Goal: Task Accomplishment & Management: Manage account settings

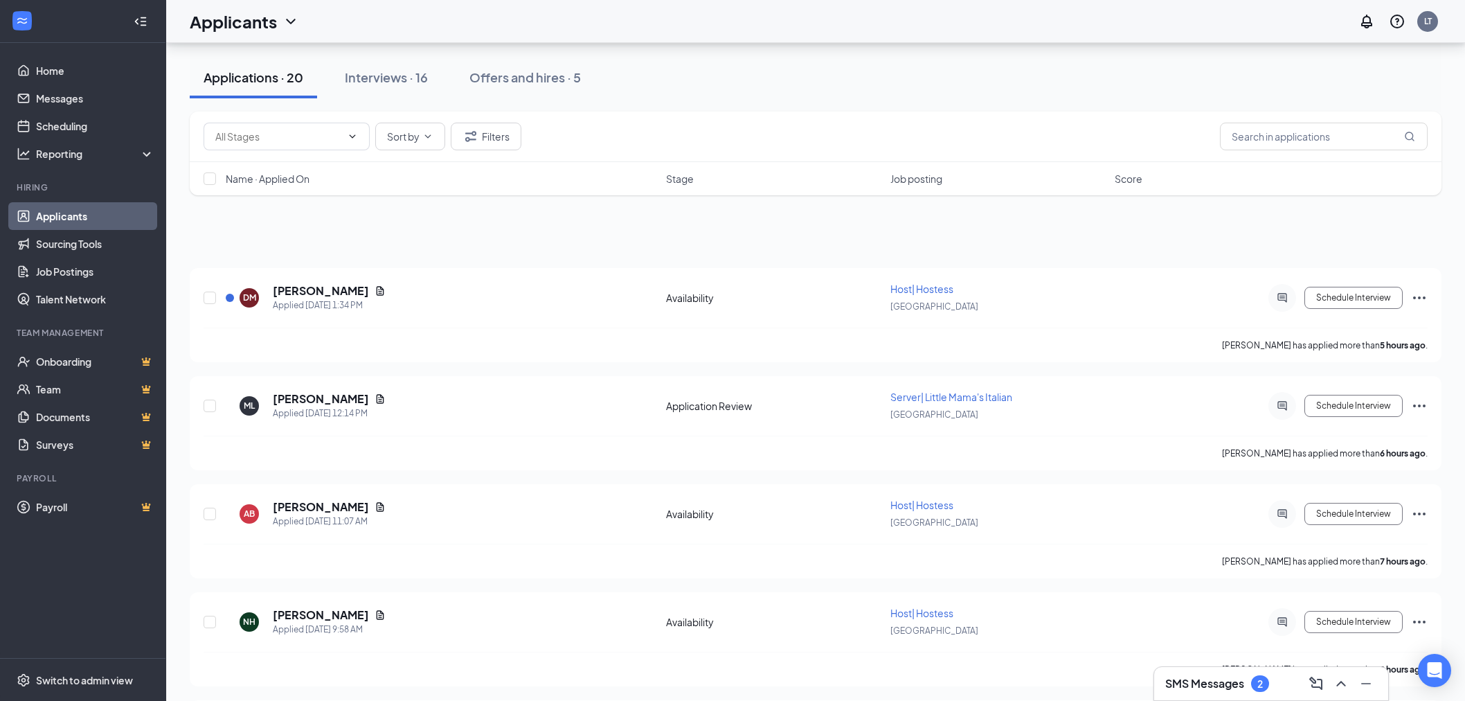
scroll to position [3308, 0]
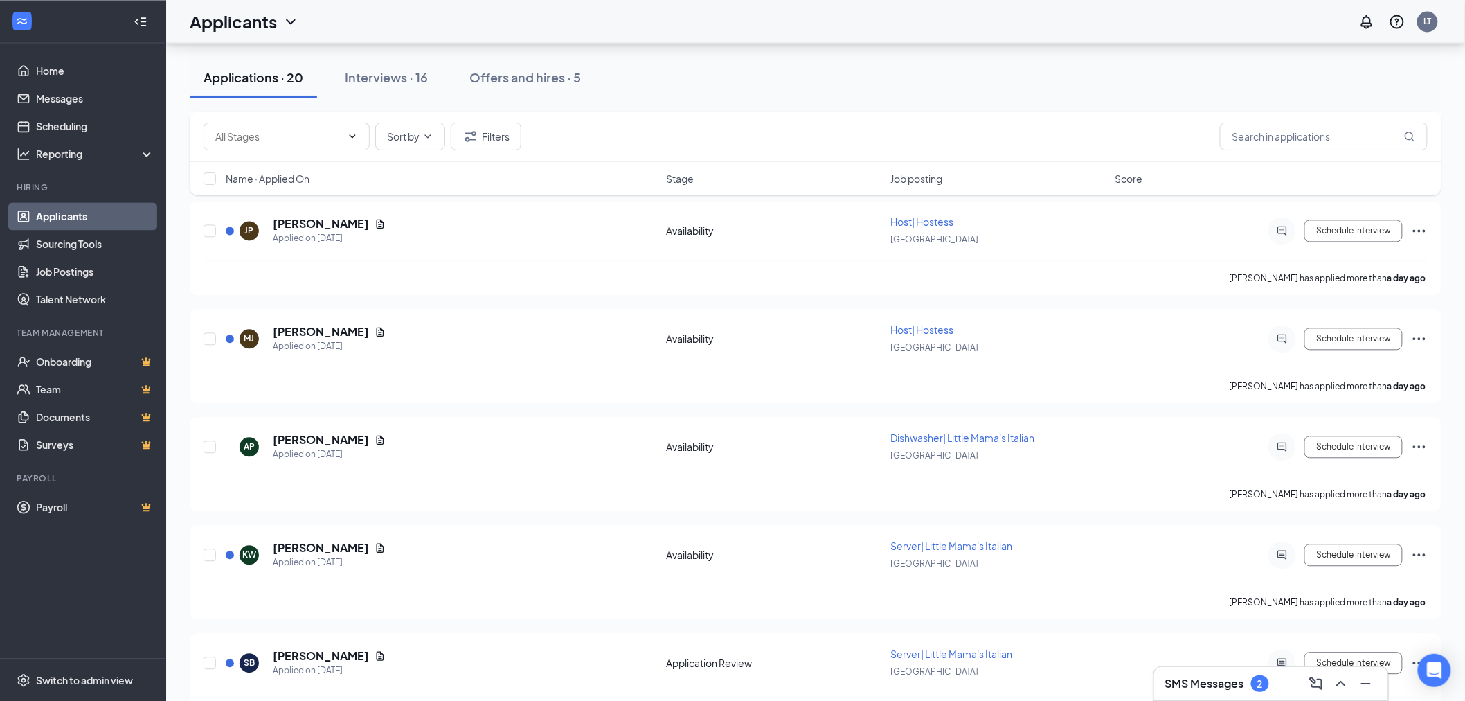
drag, startPoint x: 60, startPoint y: 215, endPoint x: 725, endPoint y: 145, distance: 668.4
click at [60, 215] on link "Applicants" at bounding box center [95, 216] width 118 height 28
click at [920, 182] on span "Job posting" at bounding box center [916, 179] width 52 height 14
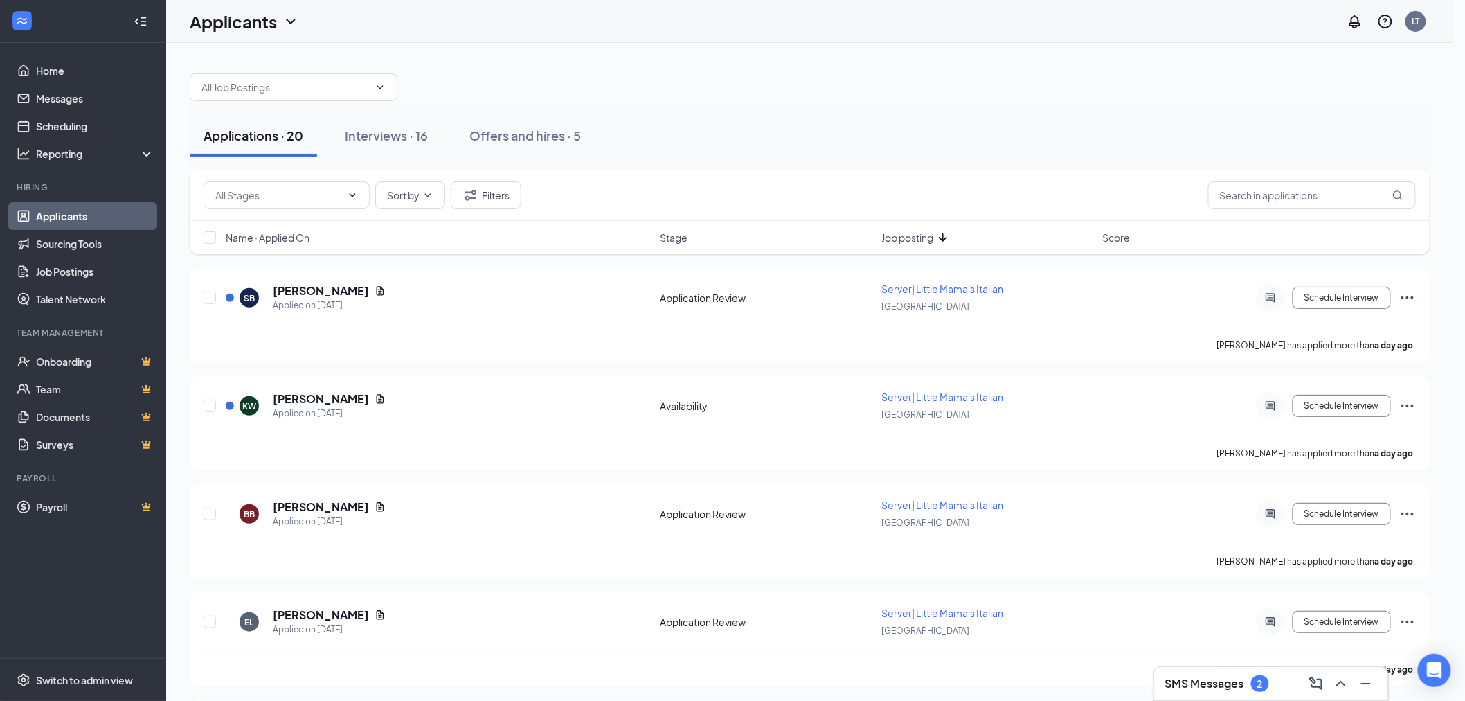
click at [922, 232] on span "Job posting" at bounding box center [907, 238] width 52 height 14
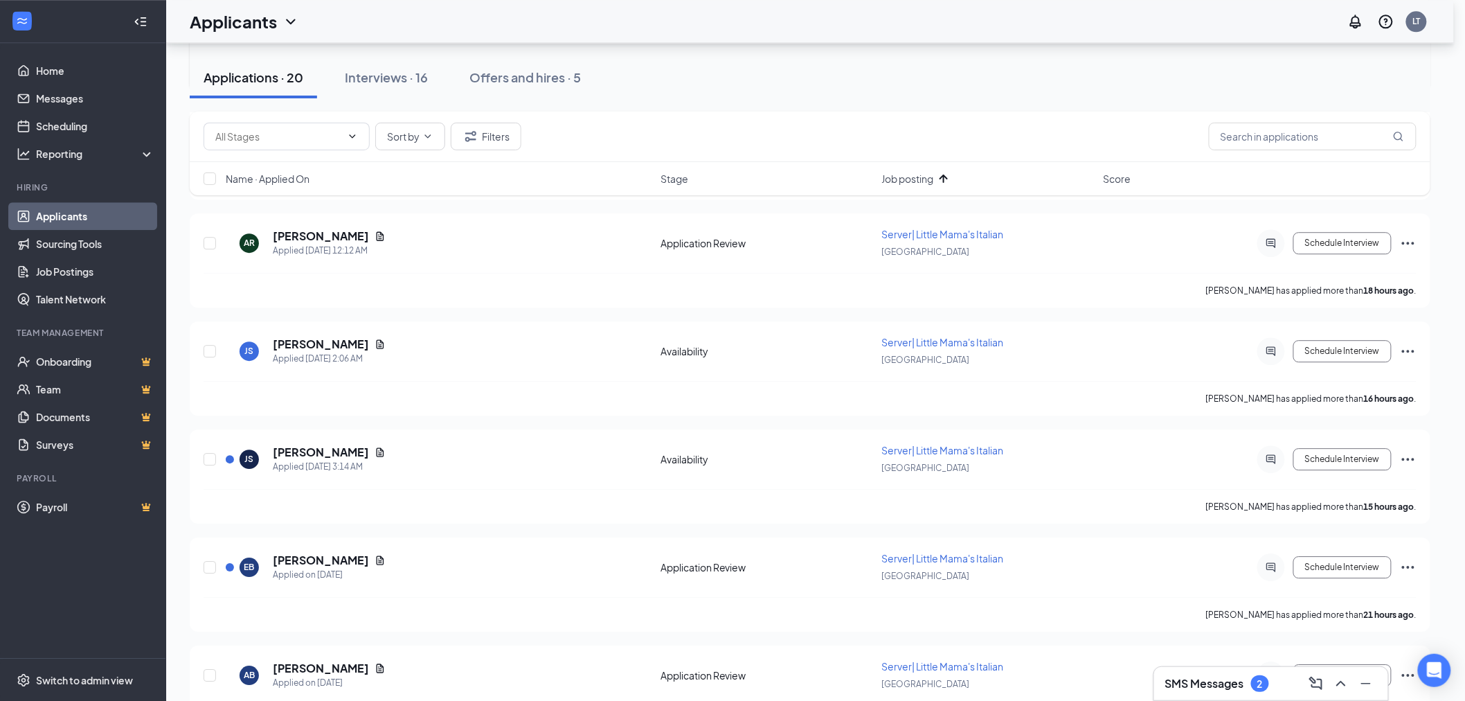
scroll to position [1615, 0]
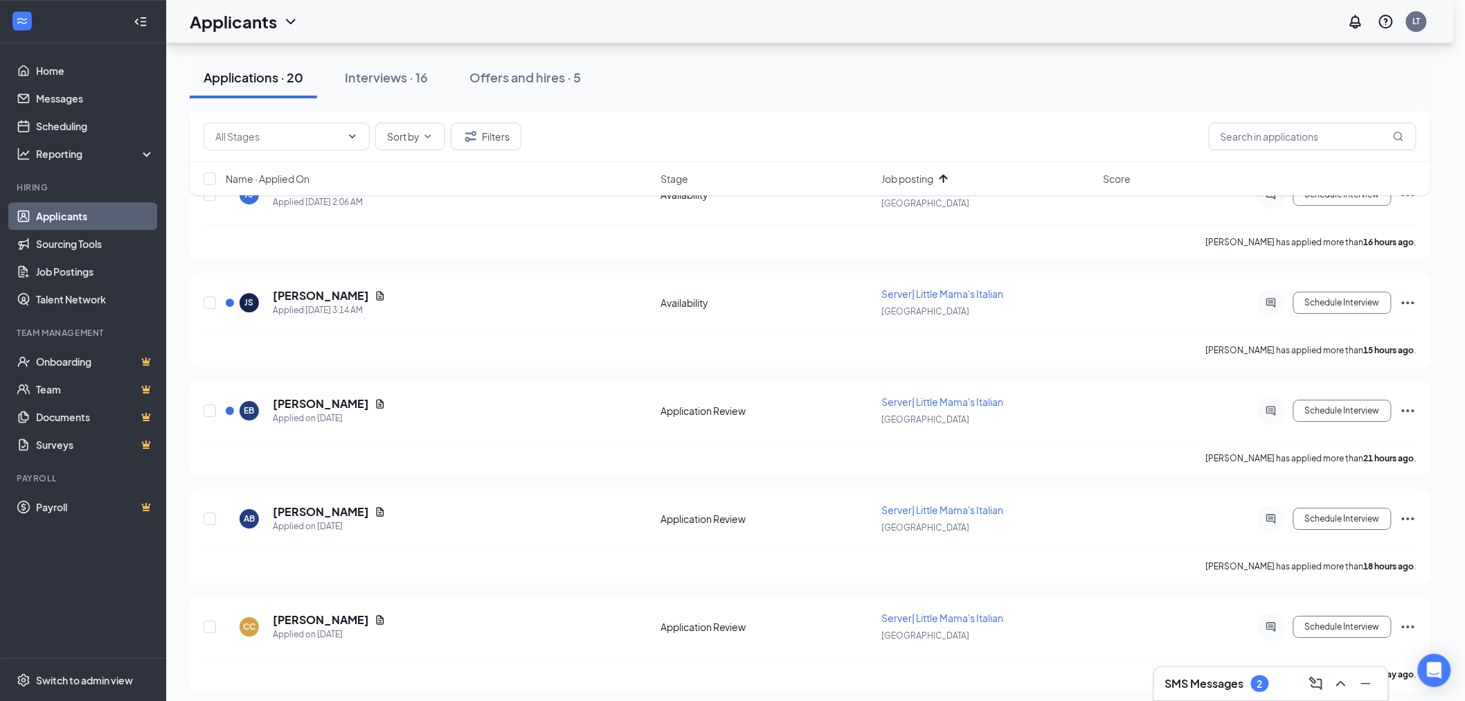
click at [284, 23] on icon "ChevronDown" at bounding box center [291, 21] width 17 height 17
click at [285, 23] on icon "ChevronDown" at bounding box center [291, 21] width 17 height 17
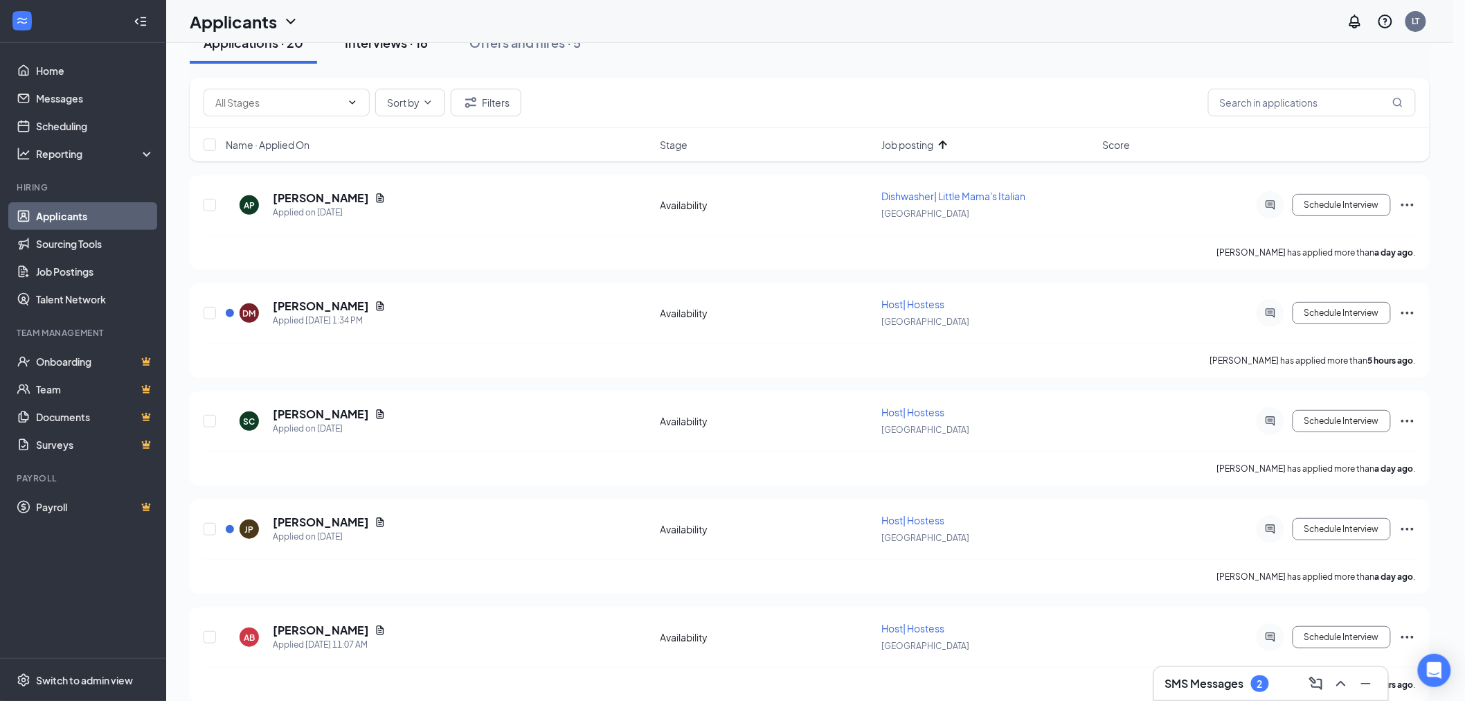
scroll to position [0, 0]
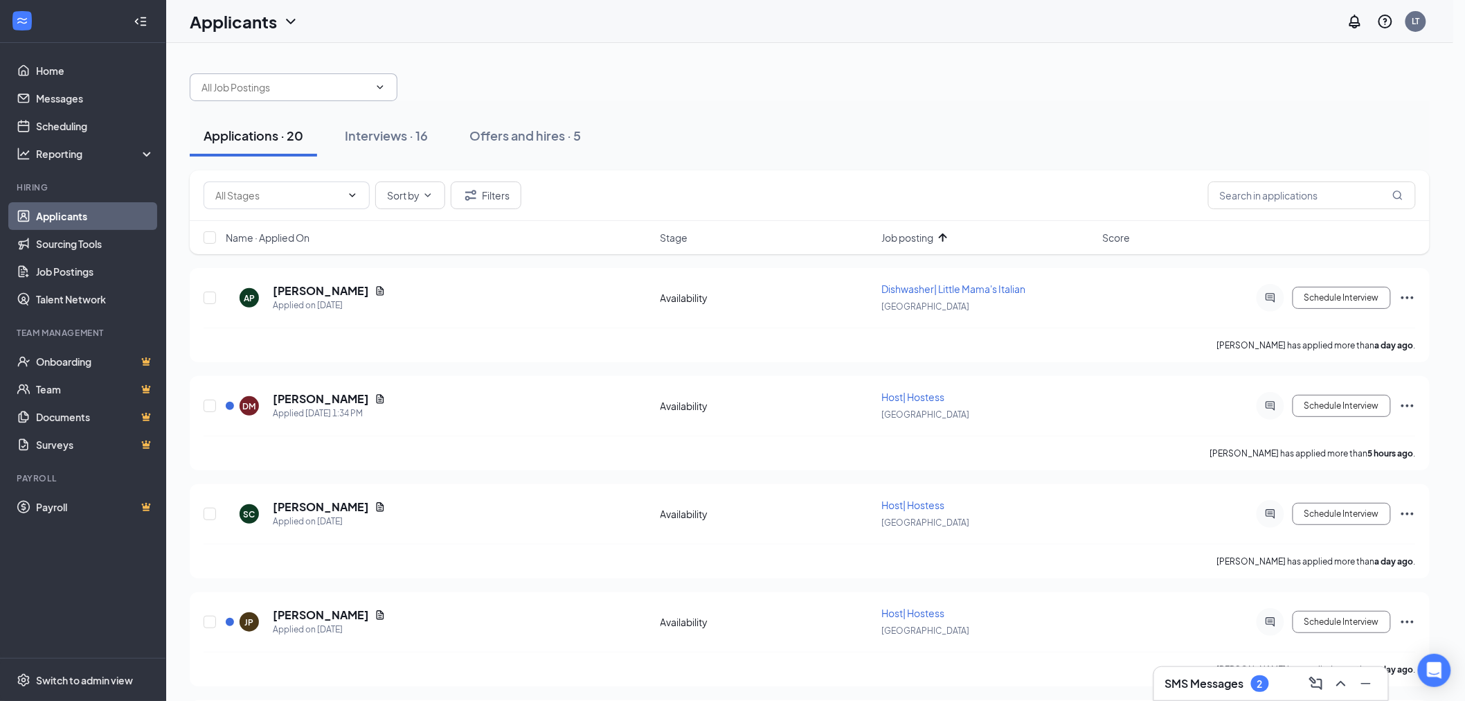
click at [362, 75] on span at bounding box center [294, 87] width 208 height 28
click at [375, 89] on icon "ChevronDown" at bounding box center [380, 87] width 11 height 11
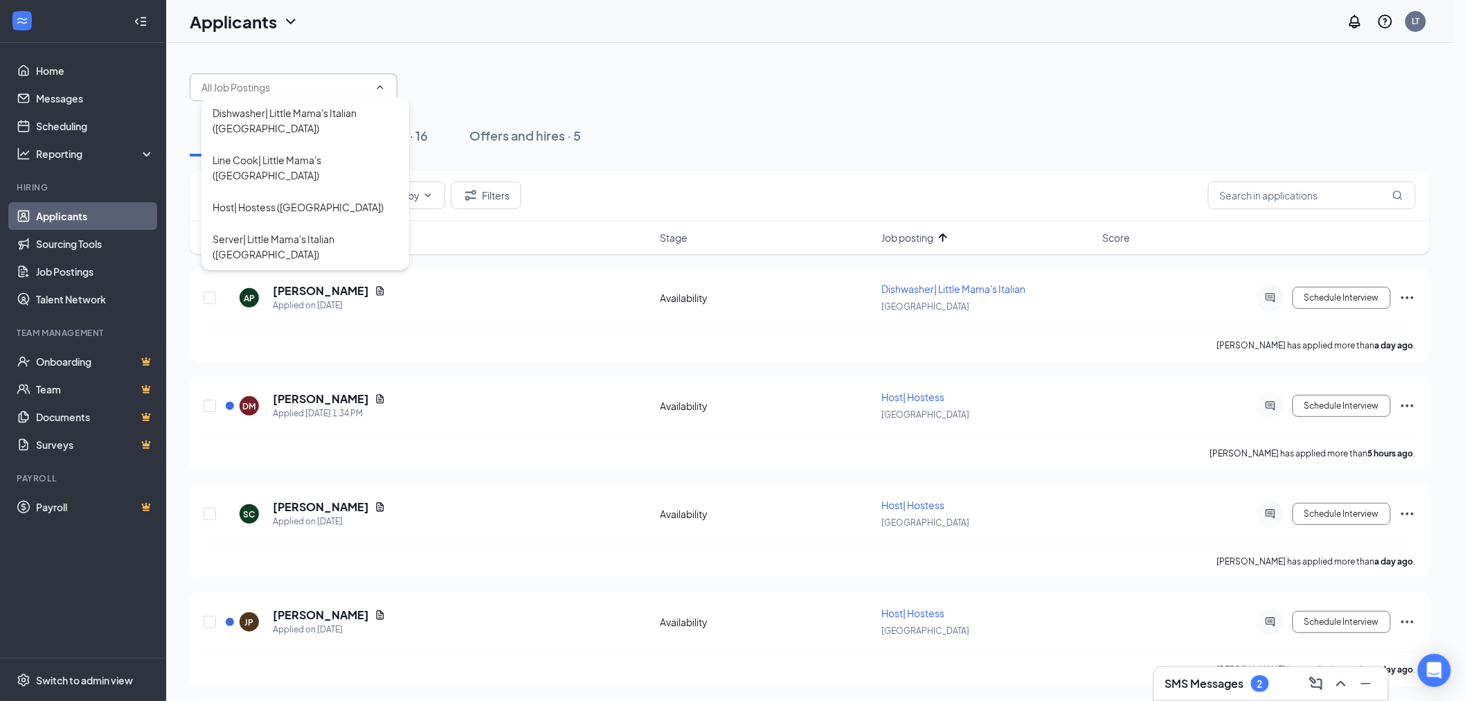
click at [757, 70] on div "Dishwasher| Little Mama's Italian (South Park) Line Cook| Little Mama's ([GEOGR…" at bounding box center [810, 81] width 1240 height 42
